Goal: Transaction & Acquisition: Purchase product/service

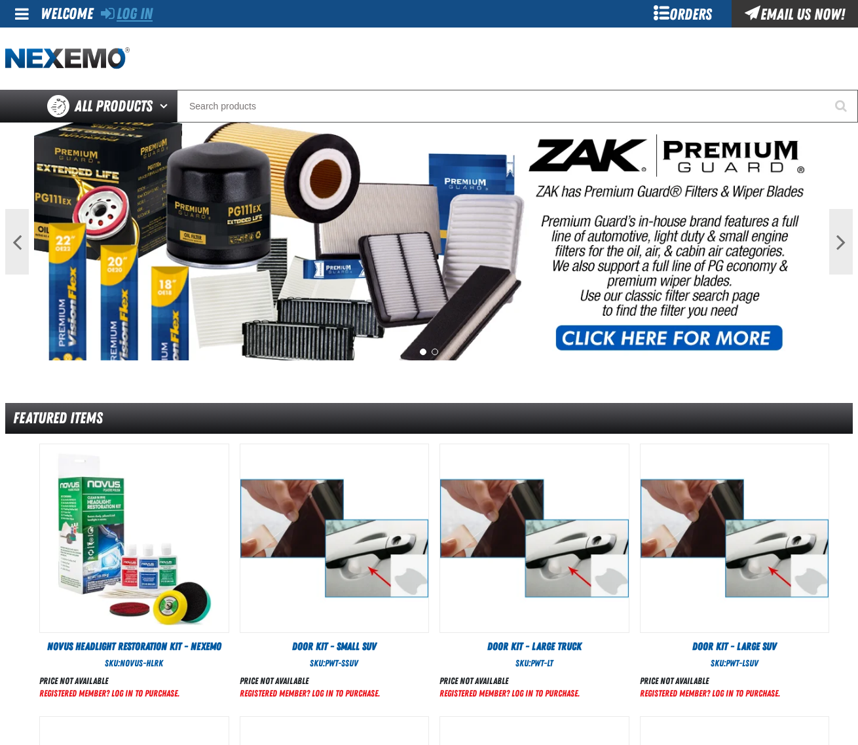
click at [138, 14] on link "Log In" at bounding box center [127, 14] width 52 height 18
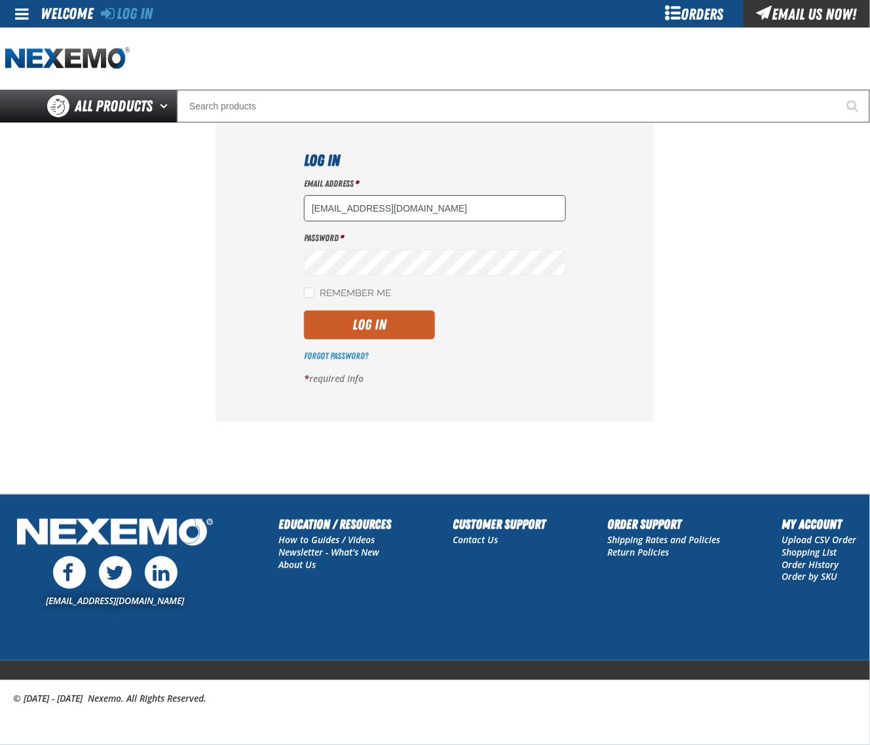
click at [415, 214] on input "dsmith04@vtaig.com" at bounding box center [435, 208] width 262 height 26
type input "dloerzel@vtaig.com"
click at [408, 323] on button "Log In" at bounding box center [369, 325] width 131 height 29
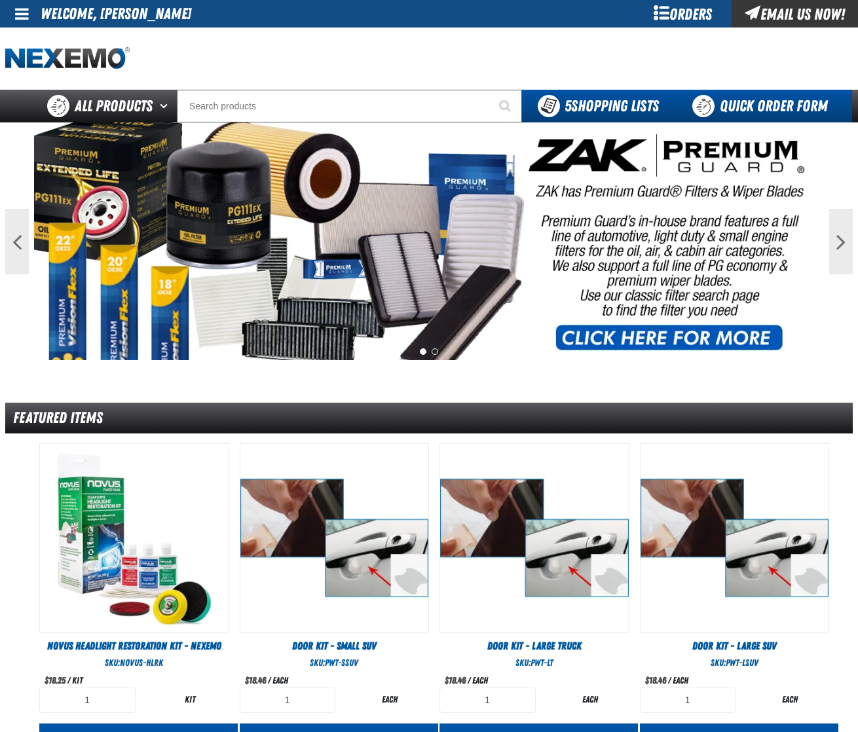
click at [739, 106] on link "Quick Order Form" at bounding box center [764, 106] width 178 height 33
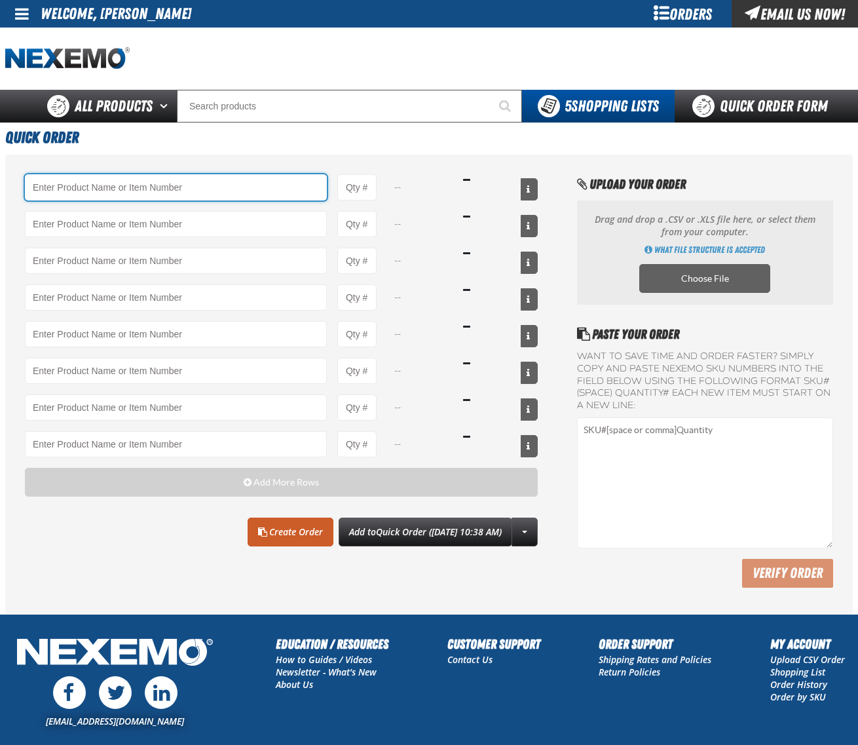
paste input "AC150"
type input "AC150 - Evaporator Core Cleaner - ZAK Products"
type input "1"
select select "can"
type input "AC150 - Evaporator Core Cleaner - ZAK Products"
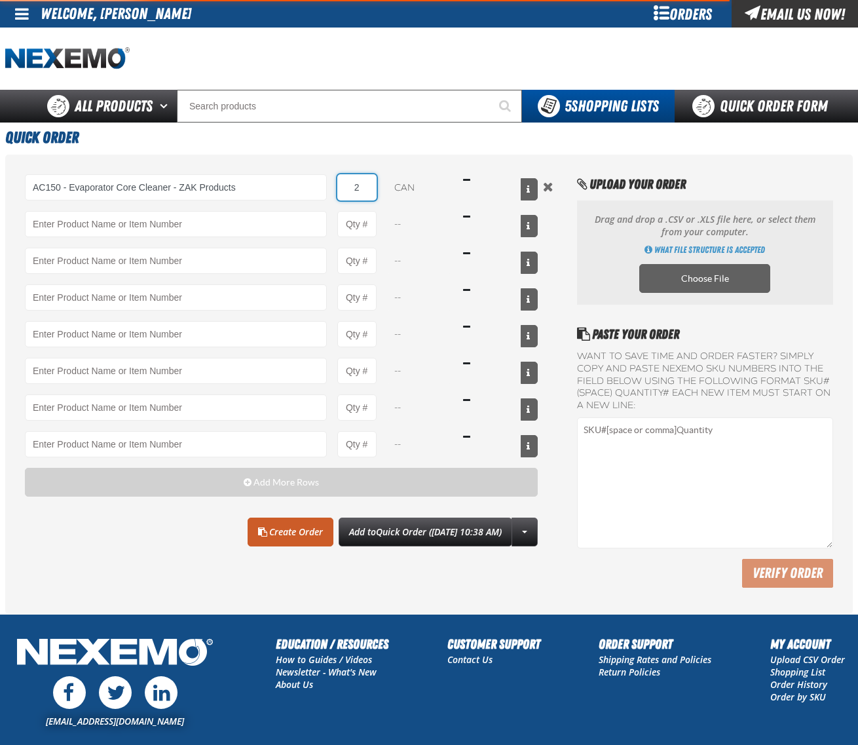
type input "24"
type input "AC150 - Evaporator Core Cleaner - ZAK Products"
type input "24"
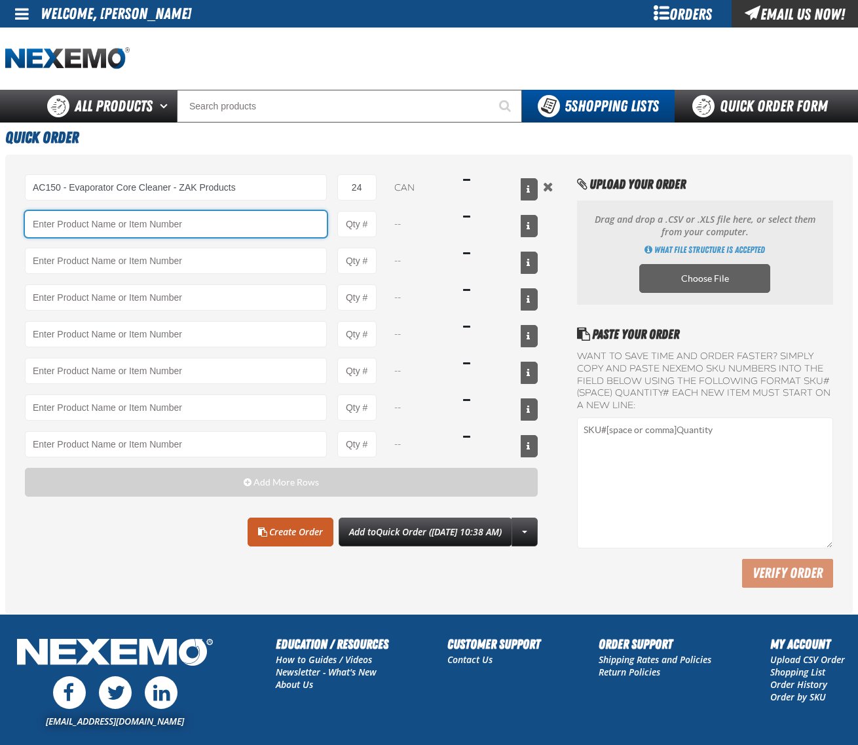
paste input "BK100C"
type input "BK100C - DOT 3 Brake Fluid Cleaner Kit - ZAK Products (6 Kits per Case)"
type input "1"
select select "kit"
type input "BK100C - DOT 3 Brake Fluid Cleaner Kit - ZAK Products (6 Kits per Case)"
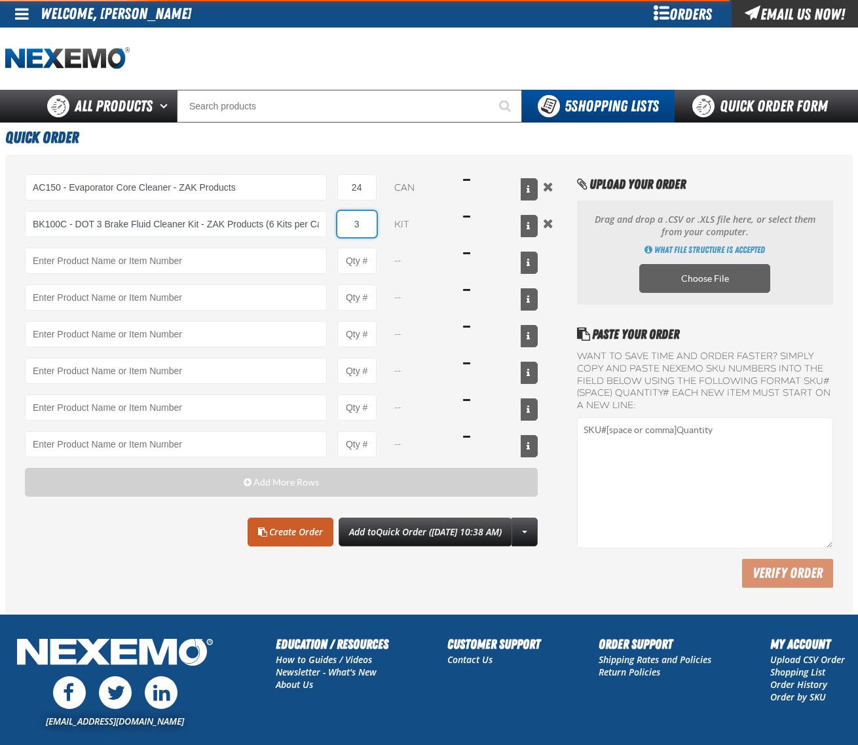
type input "36"
type input "BK100C - DOT 3 Brake Fluid Cleaner Kit - ZAK Products (6 Kits per Case)"
type input "36"
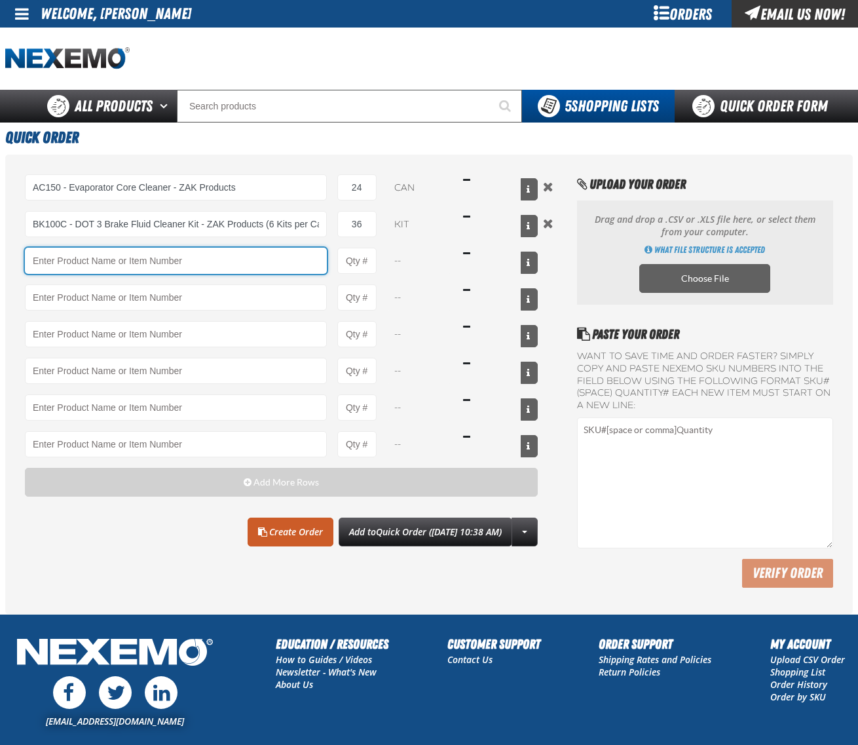
paste input "C500"
type input "C500 - Synthetic Engine Oil Booster - ZAK Products"
type input "1"
select select "bottle"
type input "C500 - Synthetic Engine Oil Booster - ZAK Products"
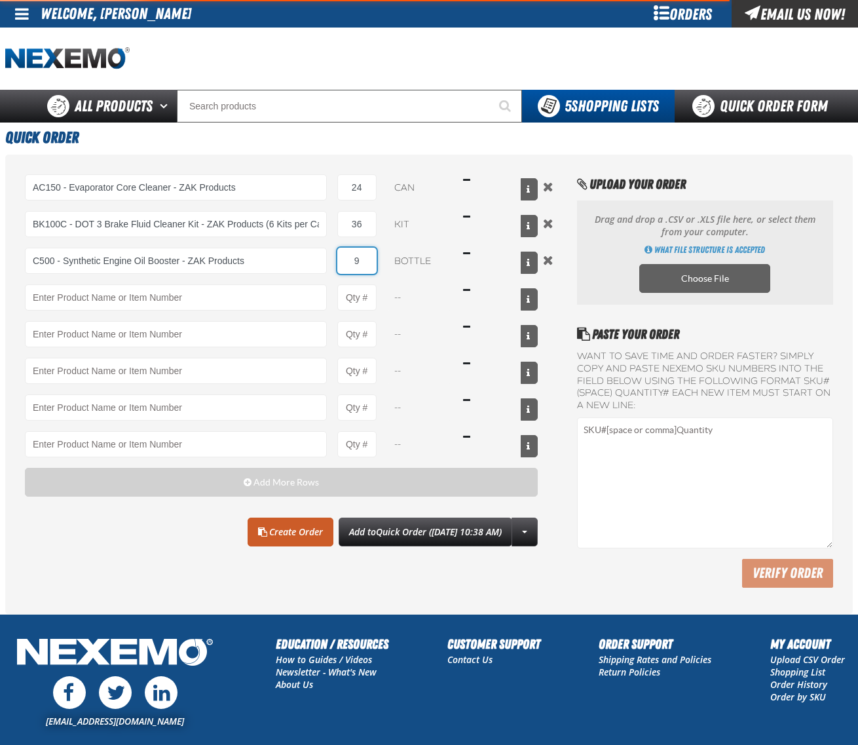
type input "96"
type input "C500 - Synthetic Engine Oil Booster - ZAK Products"
type input "96"
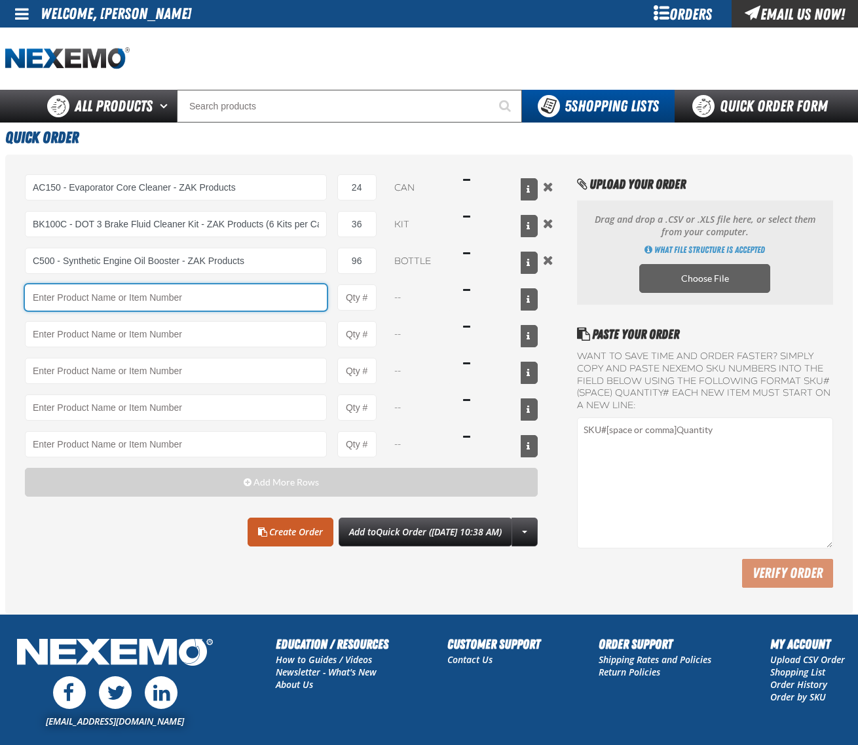
paste input "CVT500"
type input "CVT500 - Multi-Vehicle Continuous Variable Transmission Fluid - ZAK Products"
type input "1"
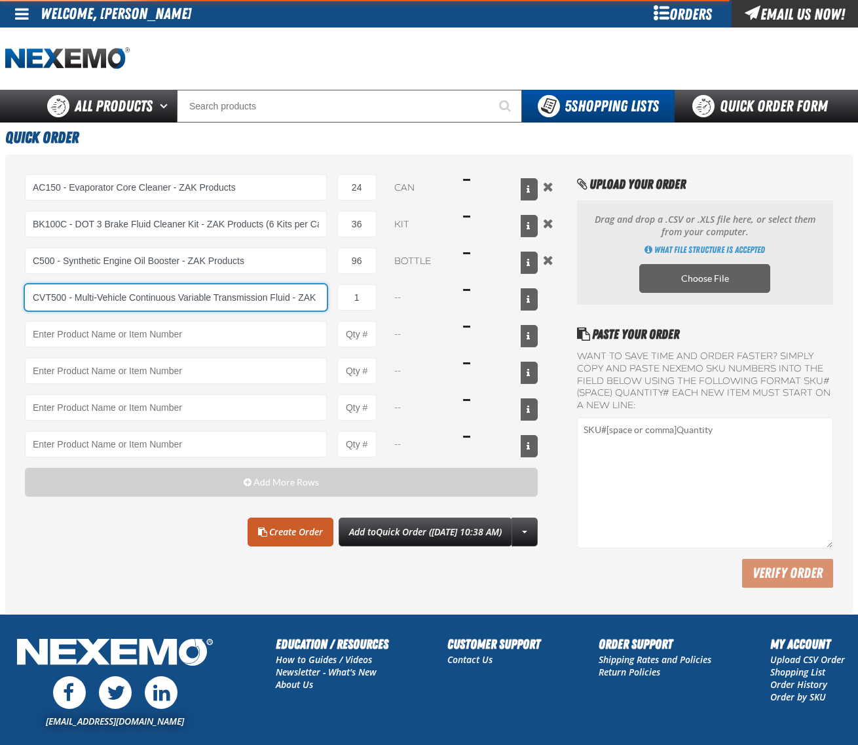
select select "bottle"
type input "CVT500 - Multi-Vehicle Continuous Variable Transmission Fluid - ZAK Products"
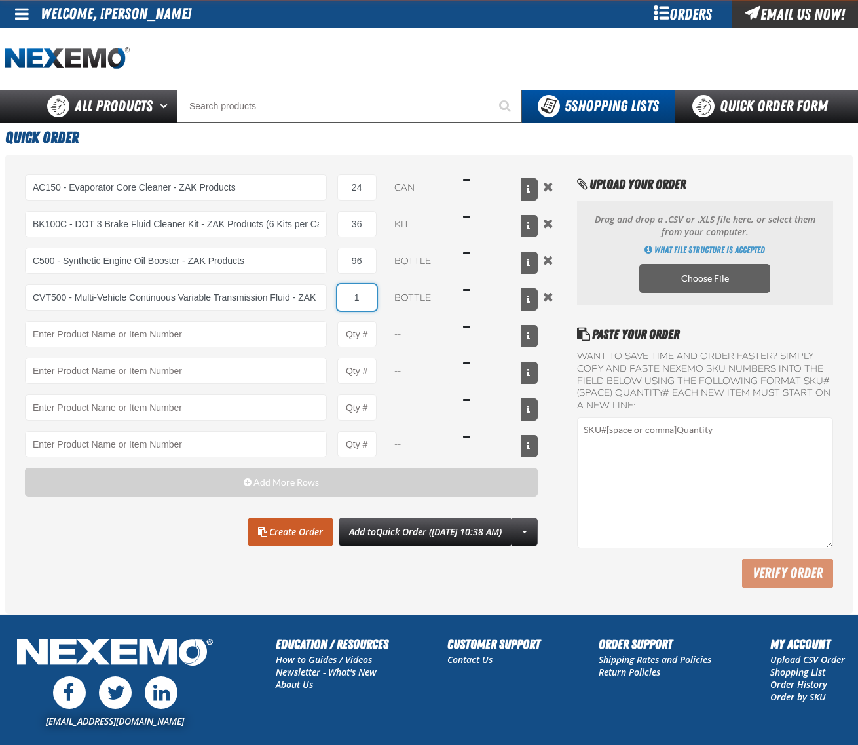
type input "10"
type input "CVT500 - Multi-Vehicle Continuous Variable Transmission Fluid - ZAK Products"
type input "108"
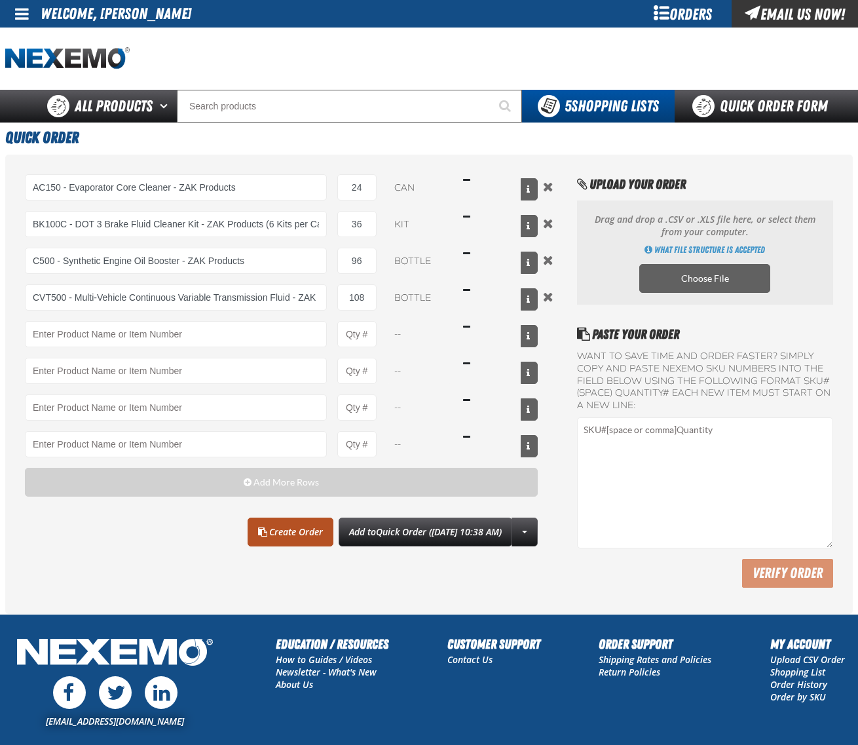
click at [269, 536] on link "Create Order" at bounding box center [291, 532] width 86 height 29
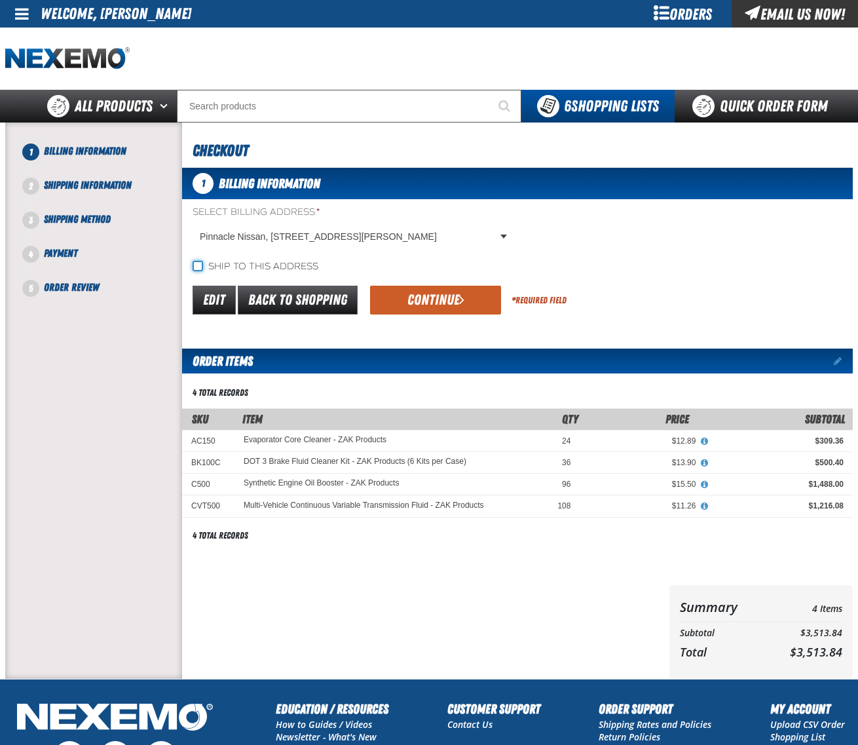
click at [197, 261] on input "Ship to this address" at bounding box center [198, 266] width 10 height 10
checkbox input "true"
click at [454, 301] on button "Continue" at bounding box center [435, 300] width 131 height 29
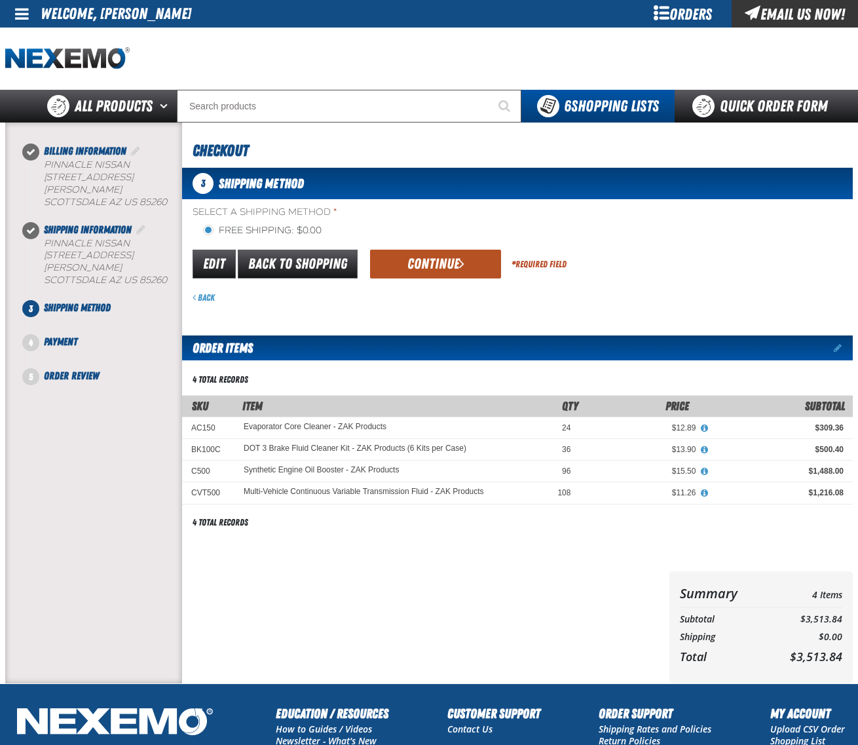
click at [452, 259] on button "Continue" at bounding box center [435, 264] width 131 height 29
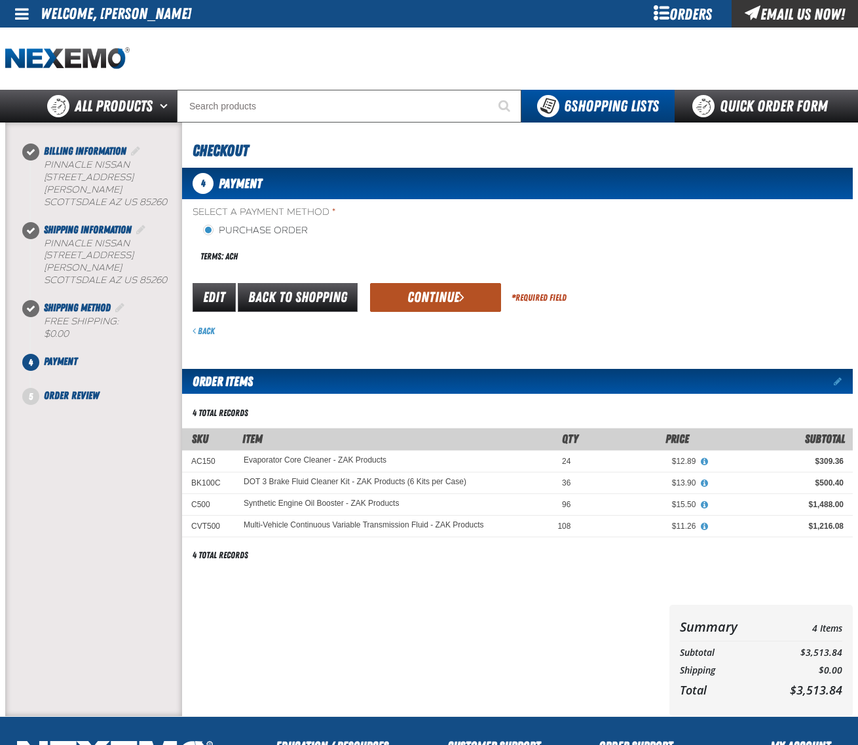
click at [440, 290] on button "Continue" at bounding box center [435, 297] width 131 height 29
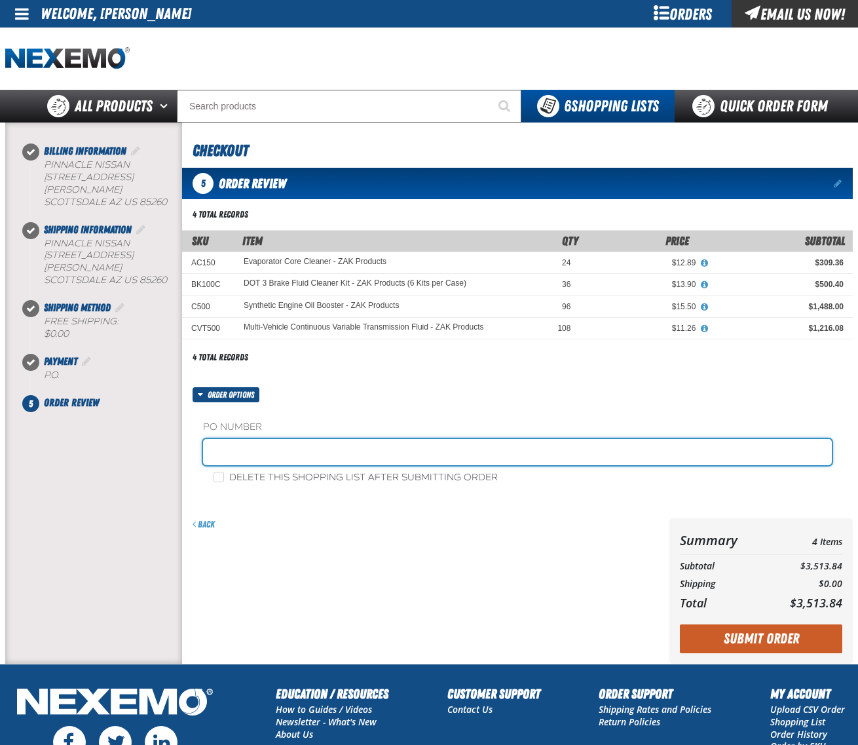
click at [345, 450] on input "text" at bounding box center [517, 452] width 629 height 26
type input "0901CHEM"
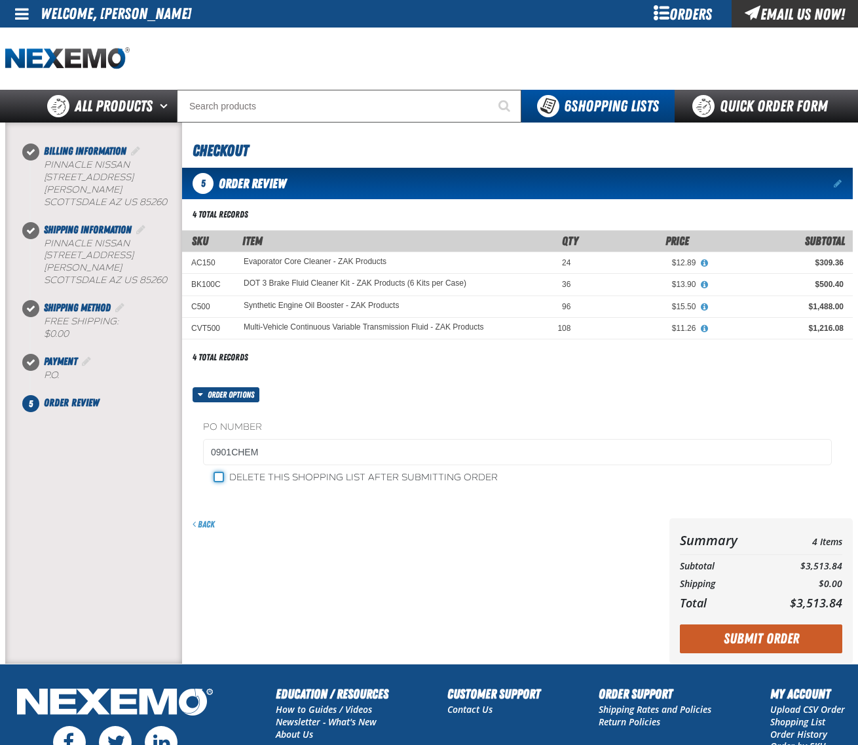
click at [221, 476] on input "Delete this shopping list after submitting order" at bounding box center [219, 477] width 10 height 10
checkbox input "true"
click at [751, 640] on button "Submit Order" at bounding box center [761, 638] width 162 height 29
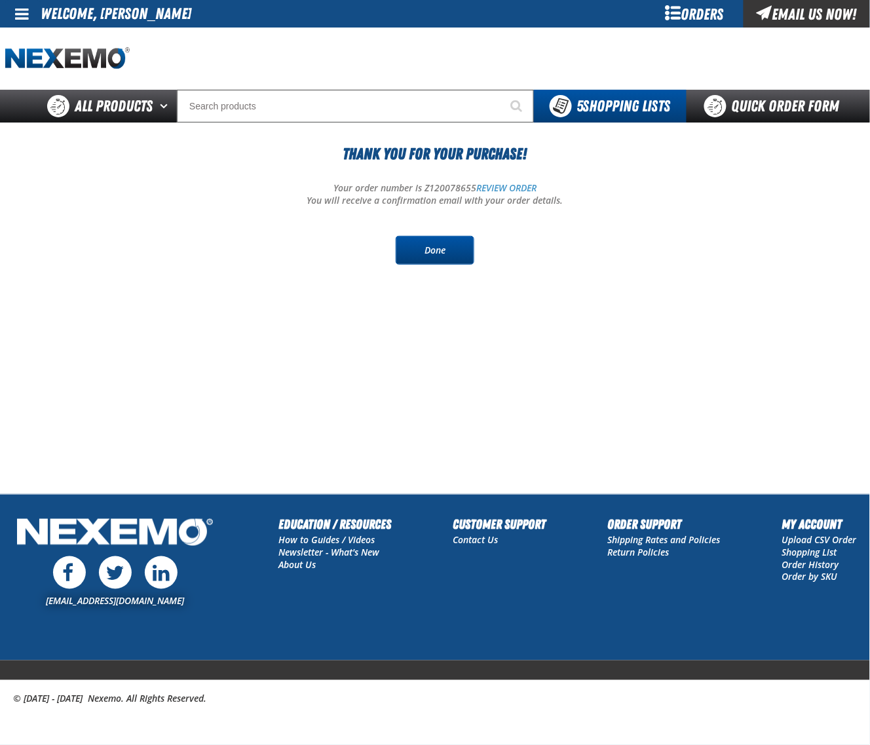
click at [457, 250] on link "Done" at bounding box center [435, 250] width 79 height 29
